Goal: Task Accomplishment & Management: Use online tool/utility

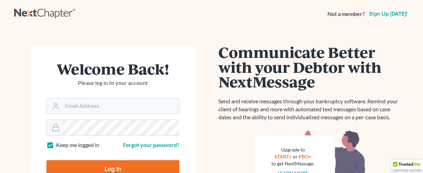
scroll to position [92, 0]
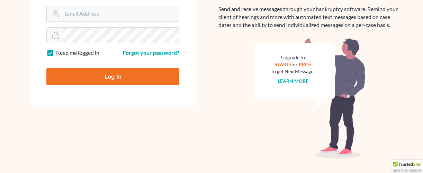
click at [97, 73] on input "Log In" at bounding box center [112, 76] width 133 height 17
type input "Thinking..."
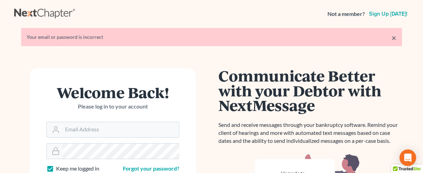
scroll to position [92, 0]
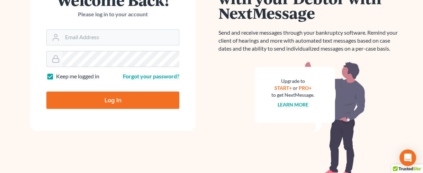
click at [92, 101] on input "Log In" at bounding box center [112, 99] width 133 height 17
type input "Thinking..."
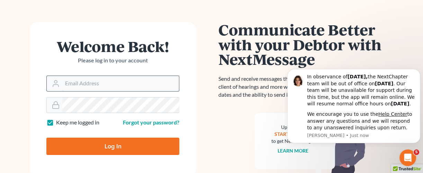
scroll to position [47, 0]
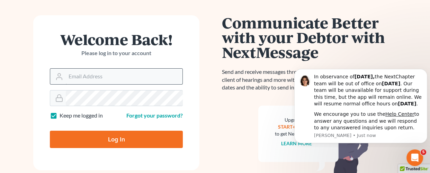
click at [117, 82] on form "Welcome Back! Please log in to your account Email Address Password Keep me logg…" at bounding box center [116, 92] width 166 height 155
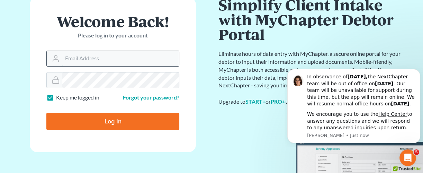
click at [118, 59] on input "Email Address" at bounding box center [120, 58] width 117 height 15
type input "[EMAIL_ADDRESS][DOMAIN_NAME]"
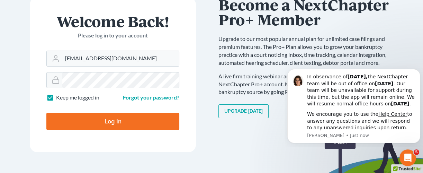
click at [111, 116] on input "Log In" at bounding box center [112, 121] width 133 height 17
type input "Thinking..."
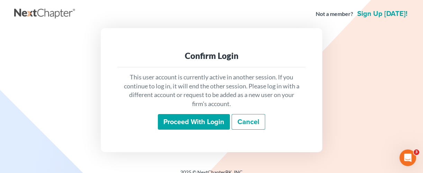
click at [172, 123] on input "Proceed with login" at bounding box center [194, 122] width 72 height 16
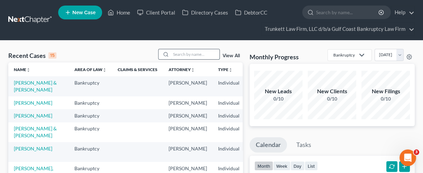
click at [192, 53] on input "search" at bounding box center [195, 54] width 48 height 10
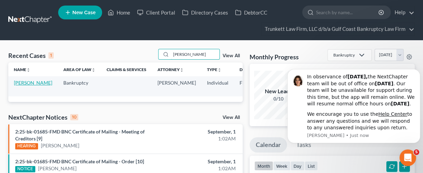
type input "[PERSON_NAME]"
click at [28, 86] on link "[PERSON_NAME]" at bounding box center [33, 83] width 38 height 6
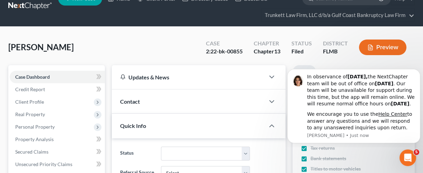
scroll to position [220, 0]
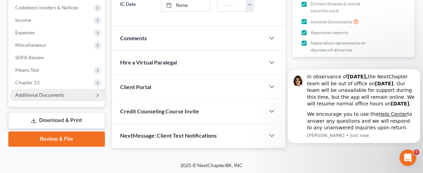
click at [30, 96] on span "Additional Documents" at bounding box center [39, 95] width 49 height 6
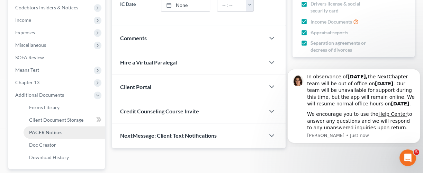
click at [53, 135] on link "PACER Notices" at bounding box center [64, 132] width 81 height 12
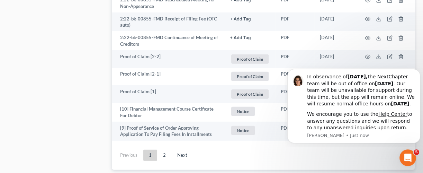
scroll to position [1806, 0]
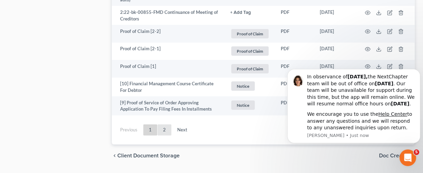
click at [163, 124] on link "2" at bounding box center [165, 129] width 14 height 11
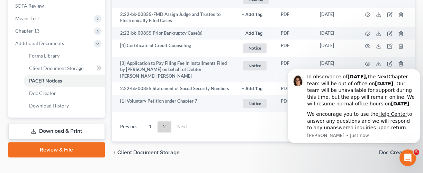
scroll to position [288, 0]
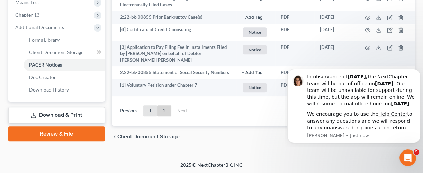
click at [154, 109] on link "1" at bounding box center [150, 110] width 14 height 11
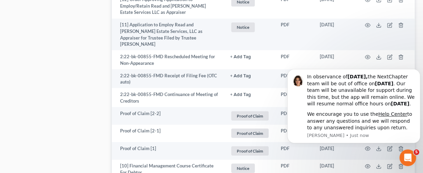
scroll to position [1714, 0]
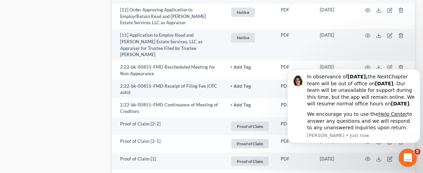
click at [402, 158] on icon "Open Intercom Messenger" at bounding box center [406, 156] width 11 height 11
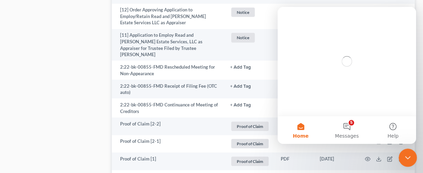
scroll to position [0, 0]
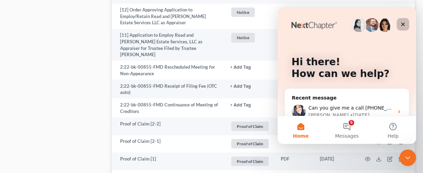
click at [406, 22] on div "Close" at bounding box center [403, 24] width 12 height 12
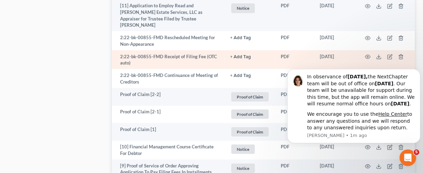
scroll to position [1760, 0]
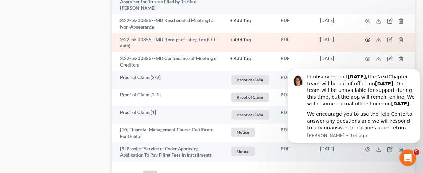
click at [367, 37] on icon "button" at bounding box center [368, 40] width 6 height 6
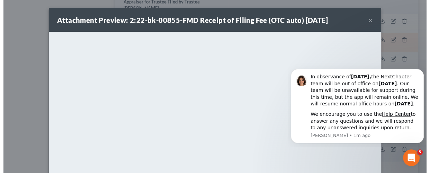
scroll to position [1716, 0]
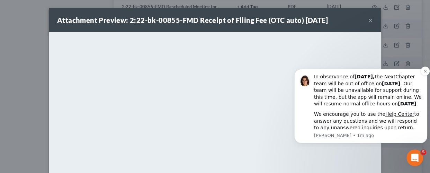
click at [377, 136] on p "[PERSON_NAME] • 1m ago" at bounding box center [368, 135] width 108 height 6
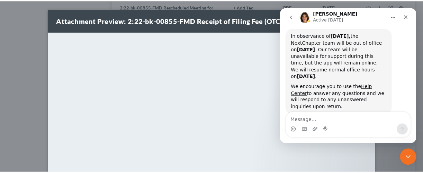
scroll to position [36, 0]
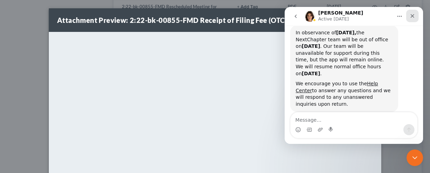
click at [414, 17] on icon "Close" at bounding box center [413, 16] width 4 height 4
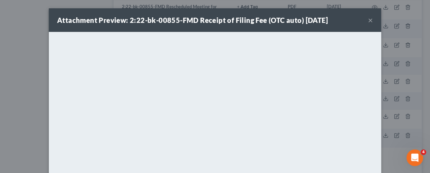
click at [368, 19] on button "×" at bounding box center [370, 20] width 5 height 8
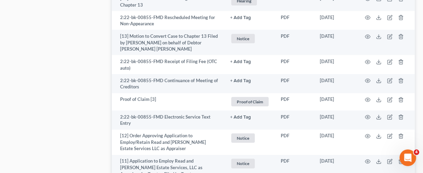
scroll to position [1578, 0]
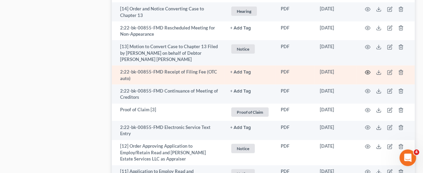
click at [368, 70] on icon "button" at bounding box center [368, 73] width 6 height 6
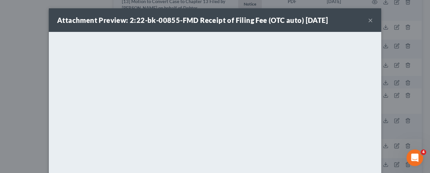
click at [368, 21] on button "×" at bounding box center [370, 20] width 5 height 8
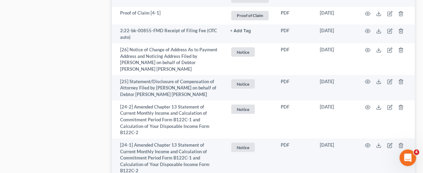
scroll to position [1116, 0]
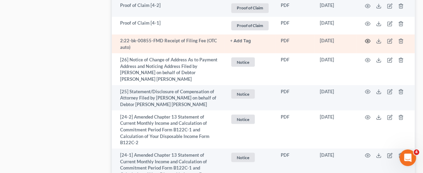
click at [368, 40] on circle "button" at bounding box center [367, 40] width 1 height 1
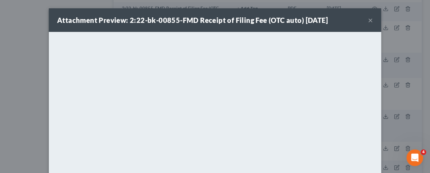
click at [369, 19] on button "×" at bounding box center [370, 20] width 5 height 8
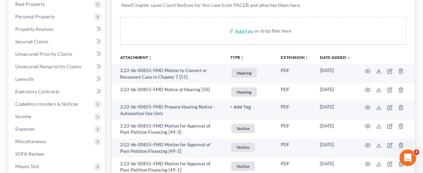
scroll to position [0, 0]
